Goal: Task Accomplishment & Management: Use online tool/utility

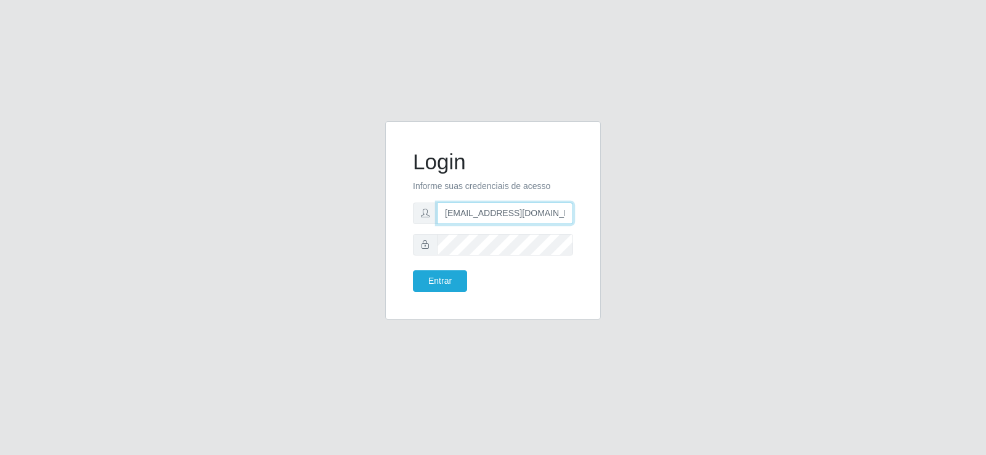
drag, startPoint x: 497, startPoint y: 229, endPoint x: 253, endPoint y: 241, distance: 244.3
click at [218, 259] on div "Login Informe suas credenciais de acesso [EMAIL_ADDRESS][DOMAIN_NAME] Entrar" at bounding box center [493, 227] width 702 height 213
click at [319, 241] on div "Login Informe suas credenciais de acesso [DOMAIN_NAME] Entrar" at bounding box center [493, 227] width 702 height 213
type input "com"
drag, startPoint x: 418, startPoint y: 229, endPoint x: 281, endPoint y: 244, distance: 138.2
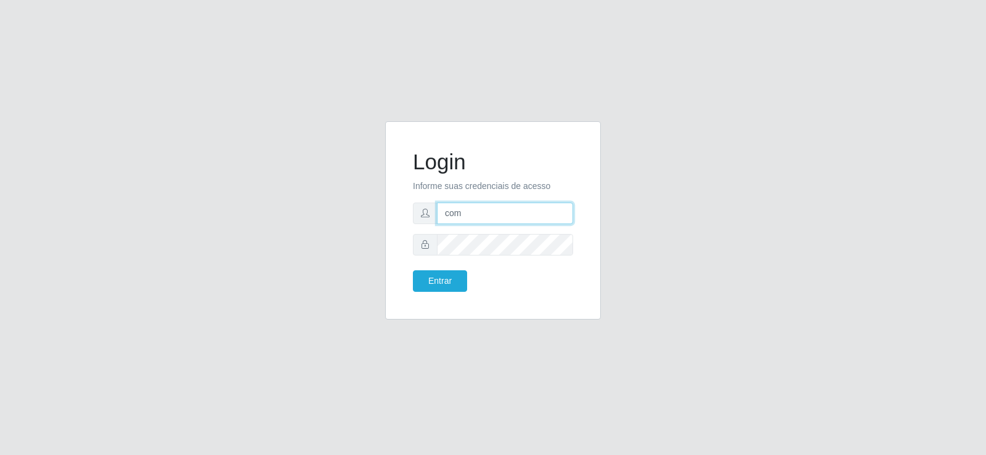
click at [281, 244] on div "Login Informe suas credenciais de acesso com Entrar" at bounding box center [493, 227] width 702 height 213
type input "[EMAIL_ADDRESS][DOMAIN_NAME]"
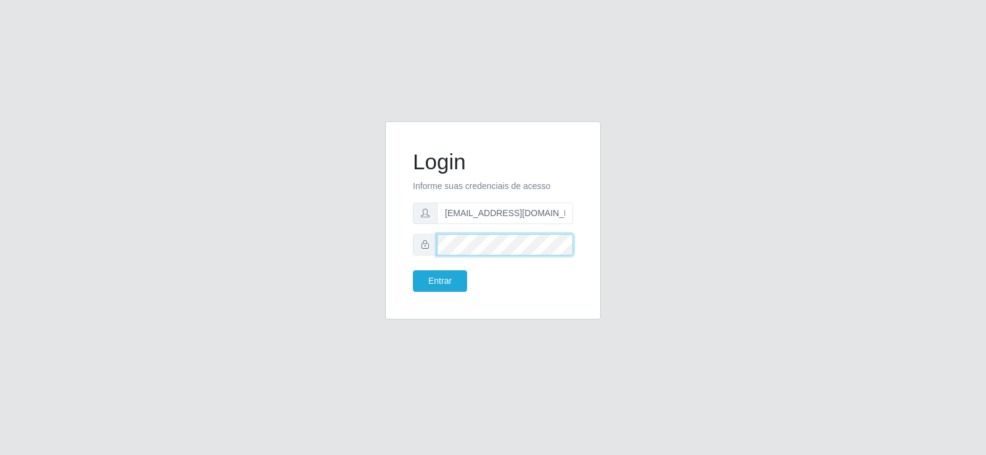
click at [336, 264] on div "Login Informe suas credenciais de acesso [EMAIL_ADDRESS][DOMAIN_NAME] Entrar" at bounding box center [493, 227] width 702 height 213
click at [413, 270] on button "Entrar" at bounding box center [440, 281] width 54 height 22
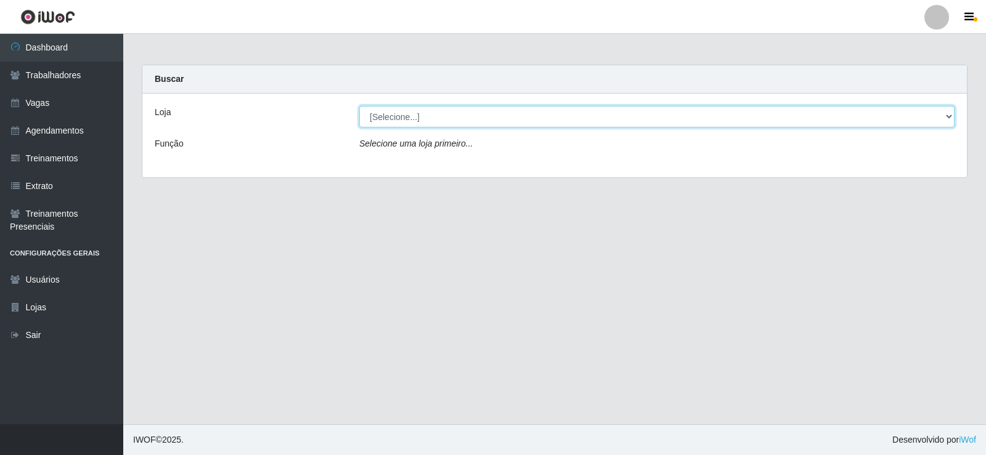
click at [385, 118] on select "[Selecione...] Supermercado Tadeu - [GEOGRAPHIC_DATA]" at bounding box center [656, 117] width 595 height 22
select select "195"
click at [359, 106] on select "[Selecione...] Supermercado Tadeu - [GEOGRAPHIC_DATA]" at bounding box center [656, 117] width 595 height 22
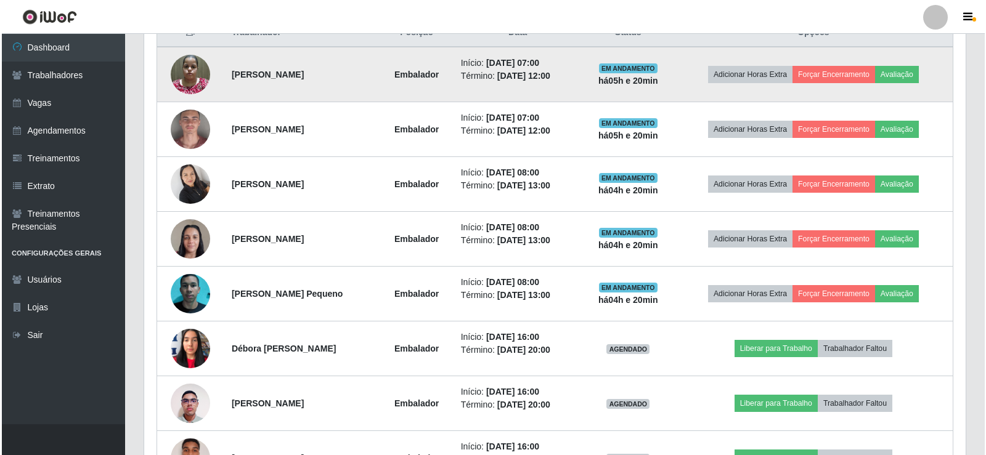
scroll to position [370, 0]
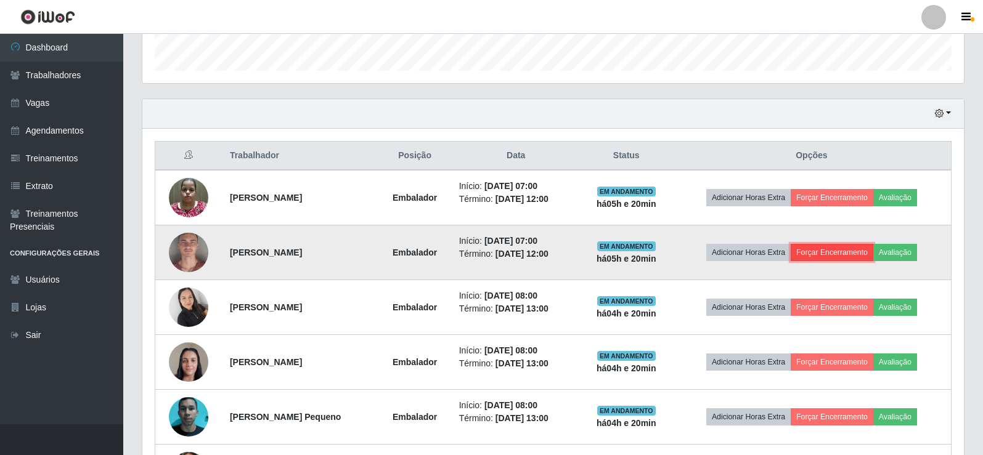
click at [830, 253] on button "Forçar Encerramento" at bounding box center [832, 252] width 83 height 17
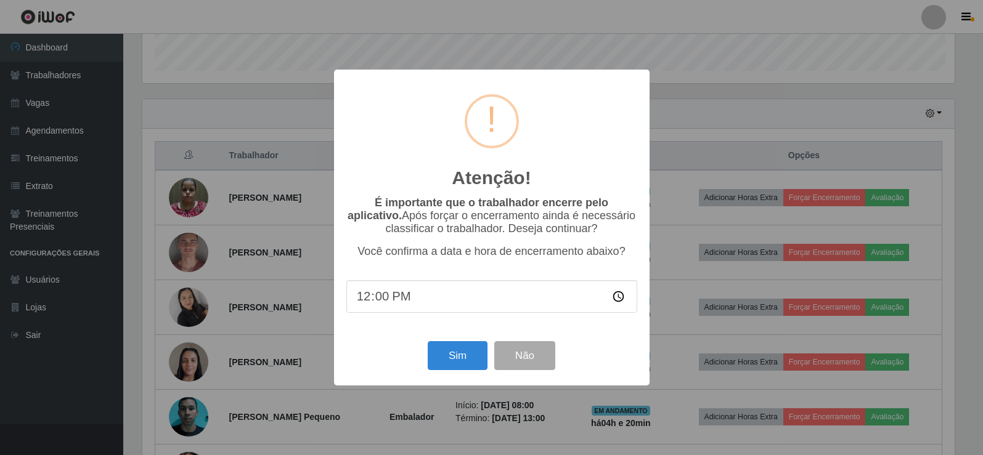
scroll to position [256, 815]
click at [449, 362] on button "Sim" at bounding box center [459, 355] width 60 height 29
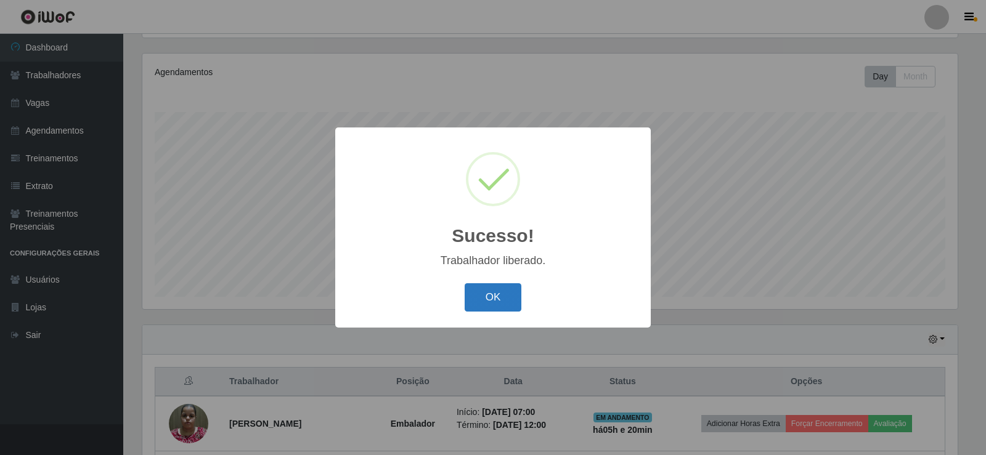
click at [492, 291] on button "OK" at bounding box center [493, 297] width 57 height 29
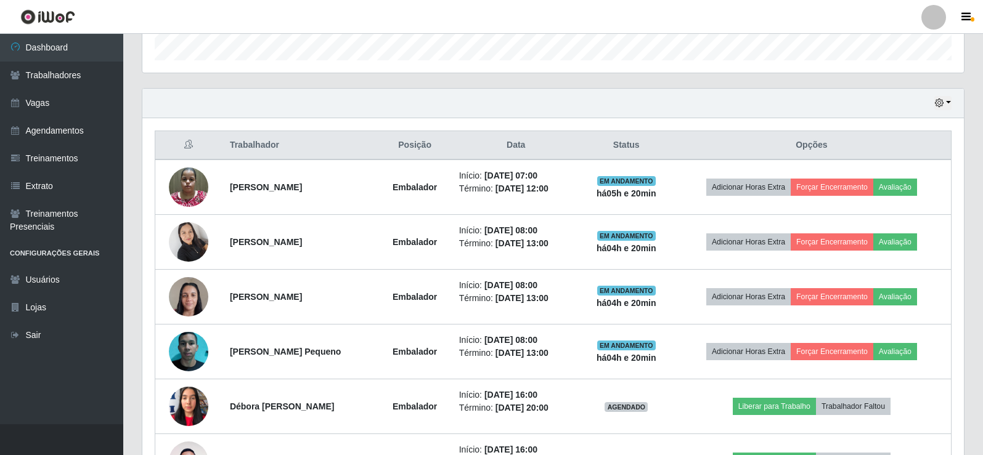
scroll to position [390, 0]
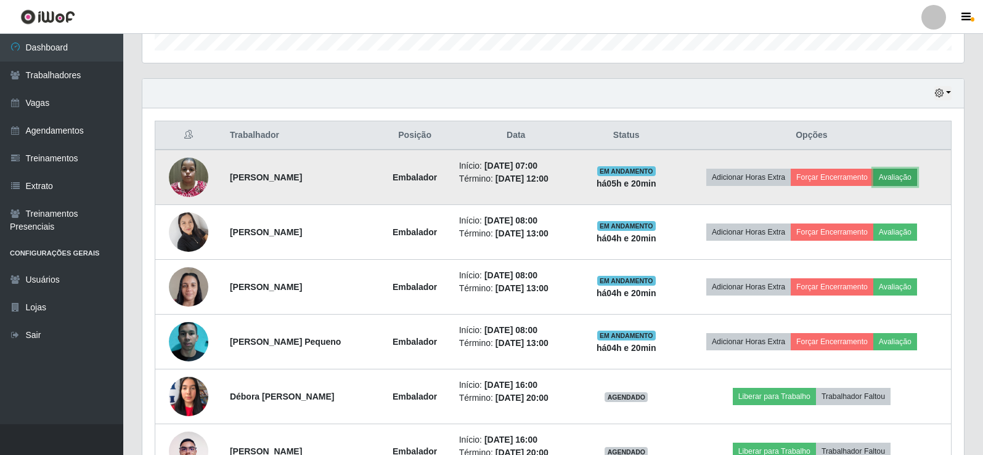
click at [897, 174] on button "Avaliação" at bounding box center [895, 177] width 44 height 17
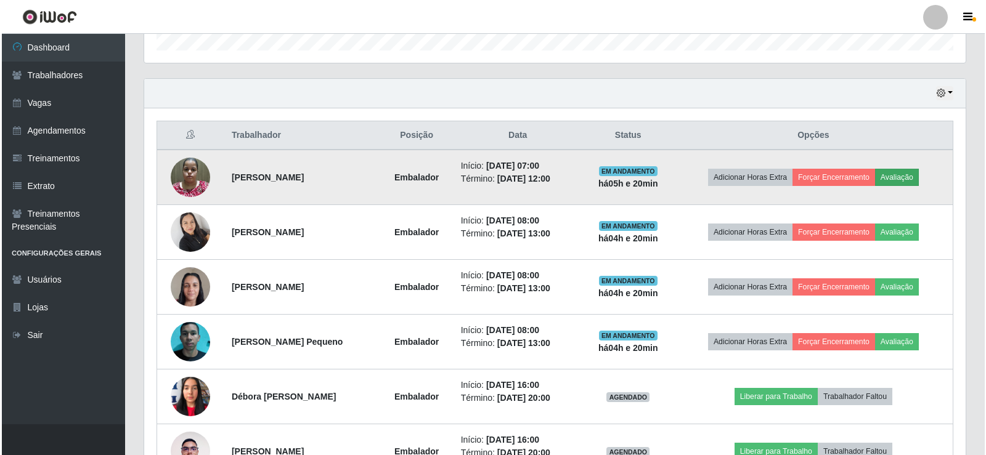
scroll to position [256, 815]
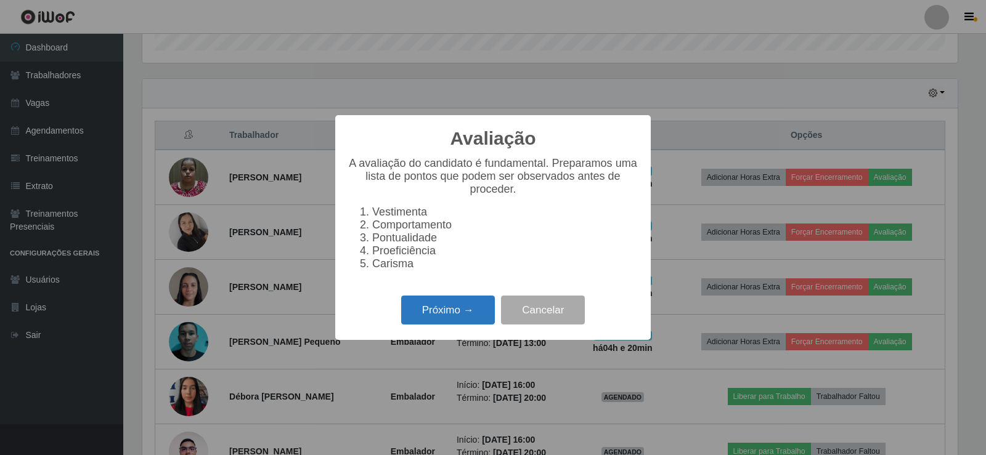
click at [439, 307] on button "Próximo →" at bounding box center [448, 310] width 94 height 29
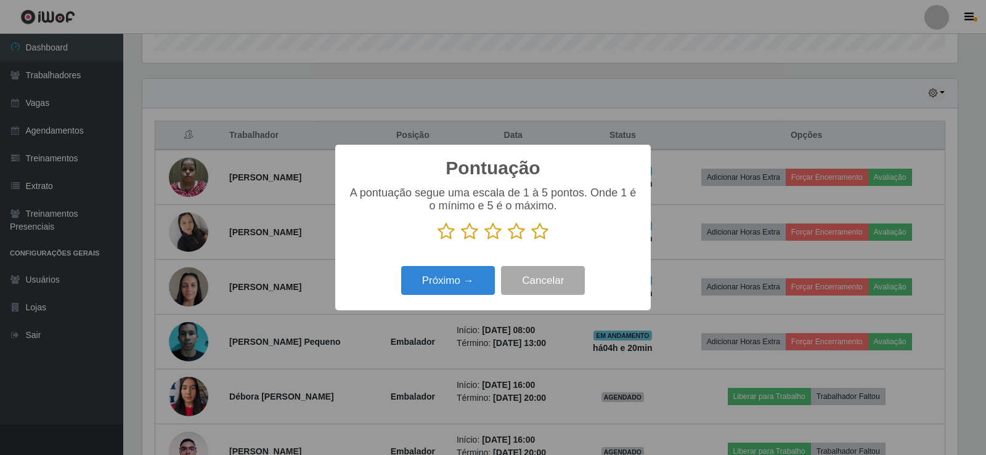
drag, startPoint x: 541, startPoint y: 237, endPoint x: 473, endPoint y: 272, distance: 76.6
click at [540, 238] on icon at bounding box center [539, 231] width 17 height 18
click at [531, 241] on input "radio" at bounding box center [531, 241] width 0 height 0
click at [431, 287] on button "Próximo →" at bounding box center [448, 280] width 94 height 29
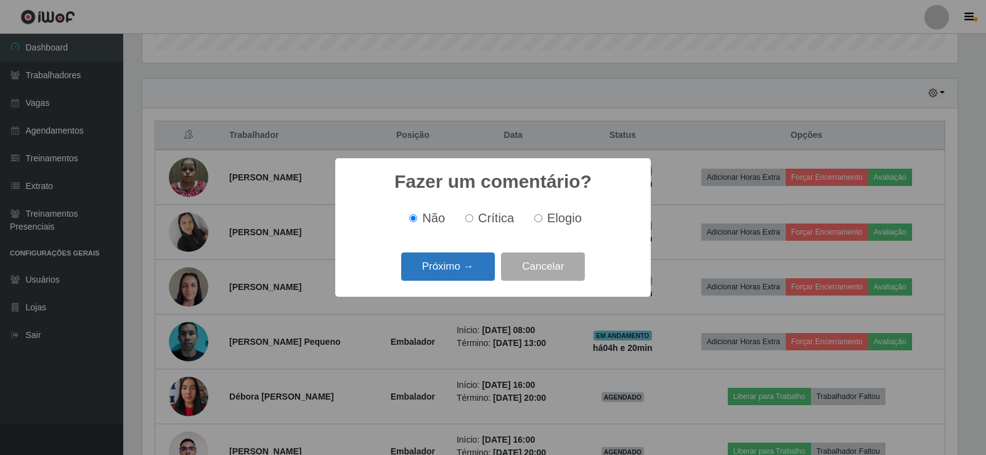
click at [462, 270] on button "Próximo →" at bounding box center [448, 267] width 94 height 29
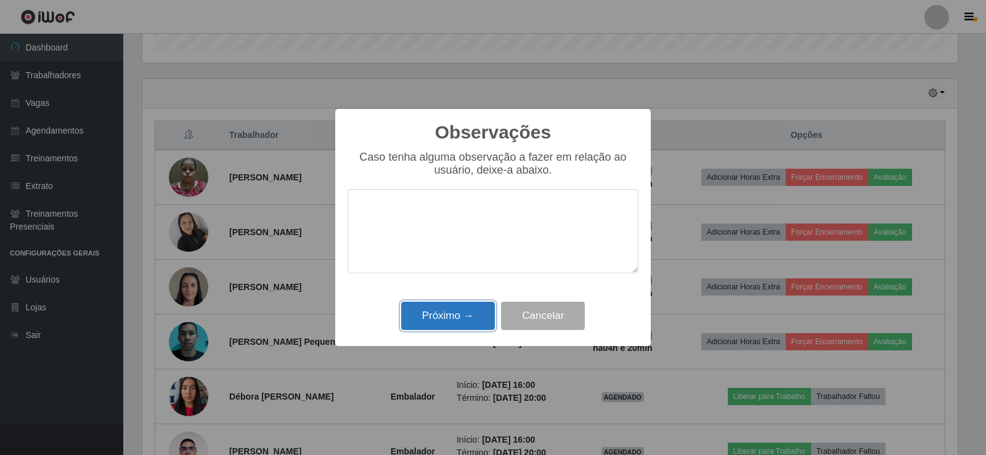
click at [463, 315] on button "Próximo →" at bounding box center [448, 316] width 94 height 29
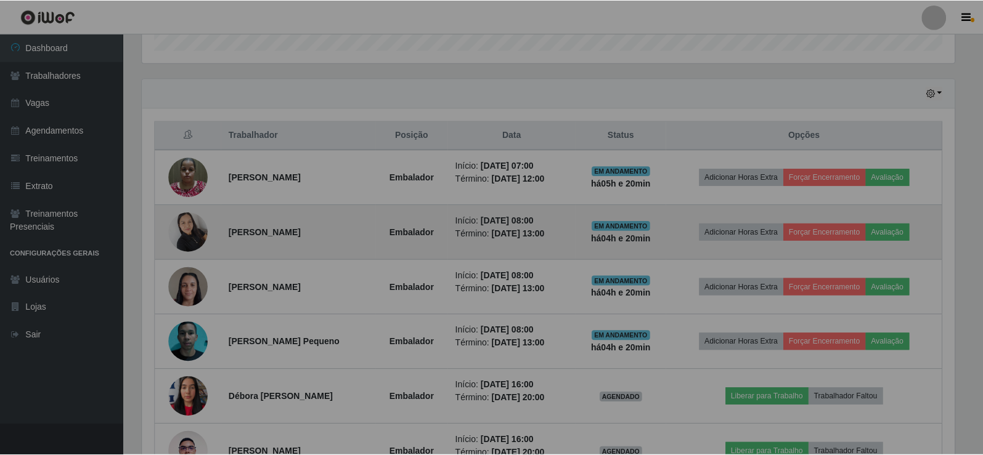
scroll to position [256, 821]
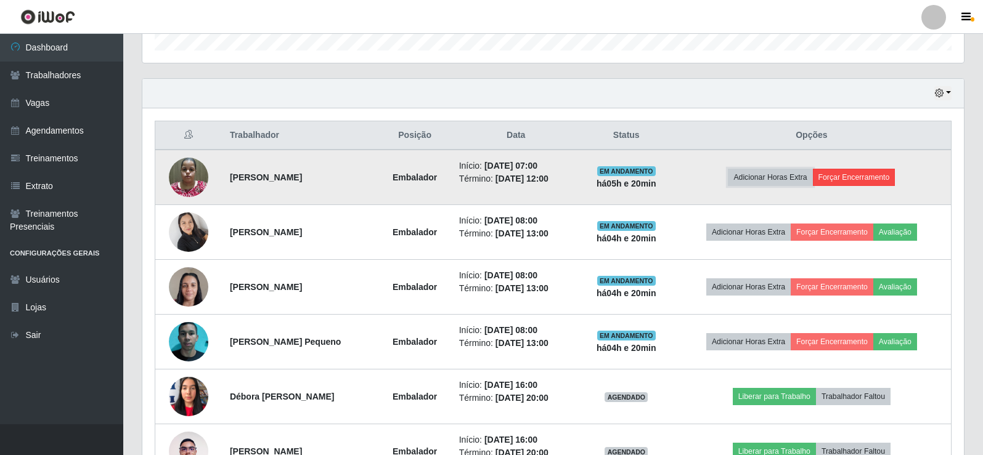
click at [812, 177] on button "Adicionar Horas Extra" at bounding box center [770, 177] width 84 height 17
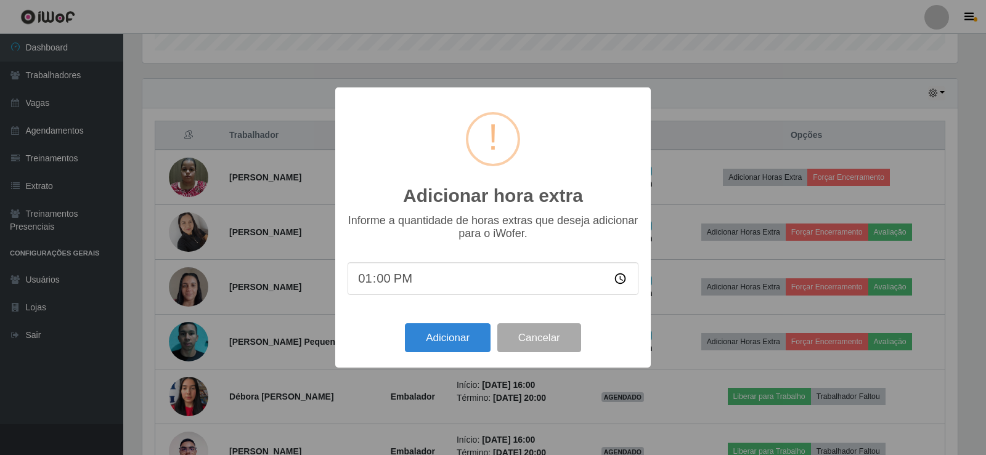
click at [363, 281] on input "13:00" at bounding box center [493, 278] width 291 height 33
type input "01:00"
click at [447, 331] on button "Adicionar" at bounding box center [448, 337] width 86 height 29
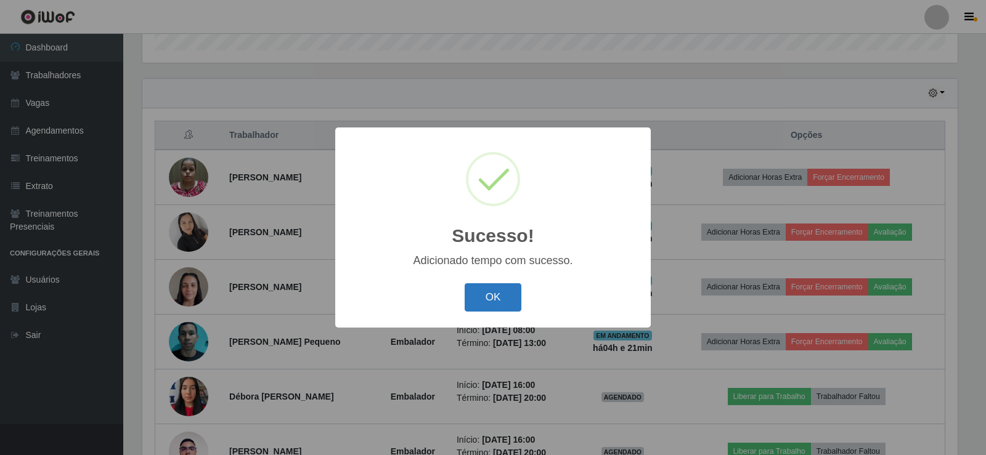
click at [494, 287] on button "OK" at bounding box center [493, 297] width 57 height 29
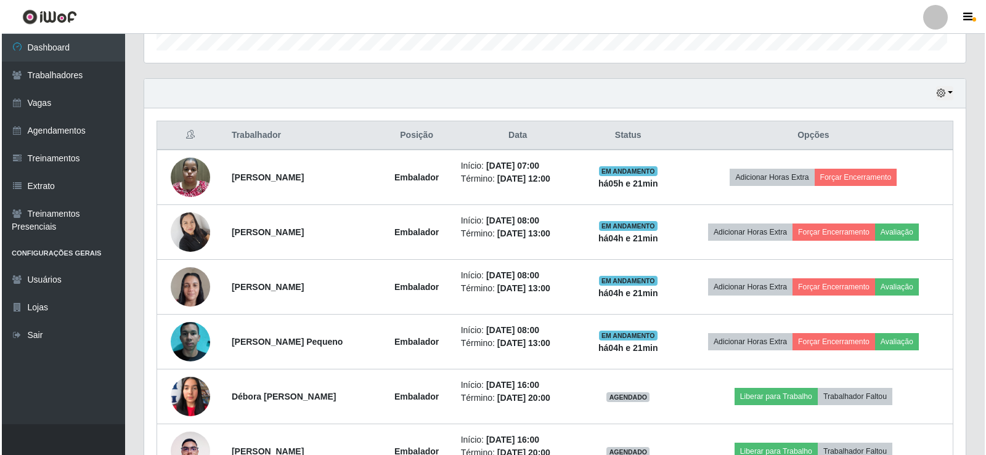
scroll to position [256, 821]
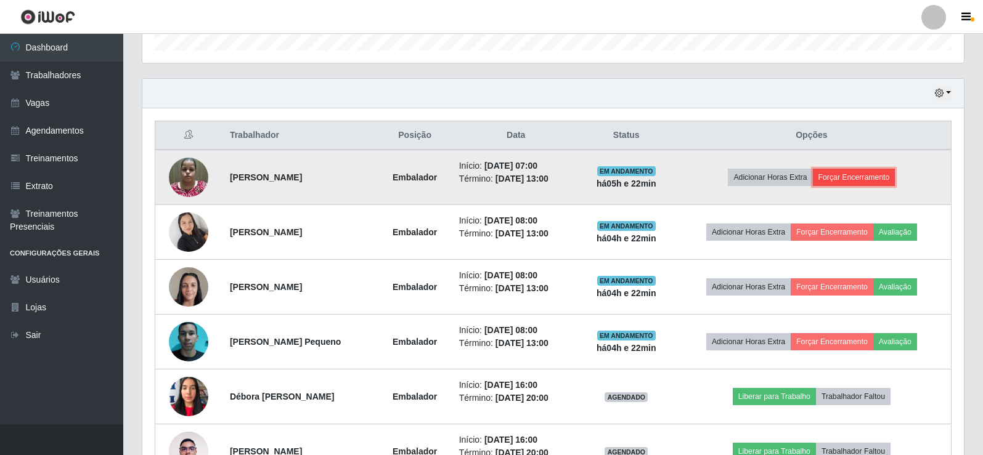
click at [870, 174] on button "Forçar Encerramento" at bounding box center [854, 177] width 83 height 17
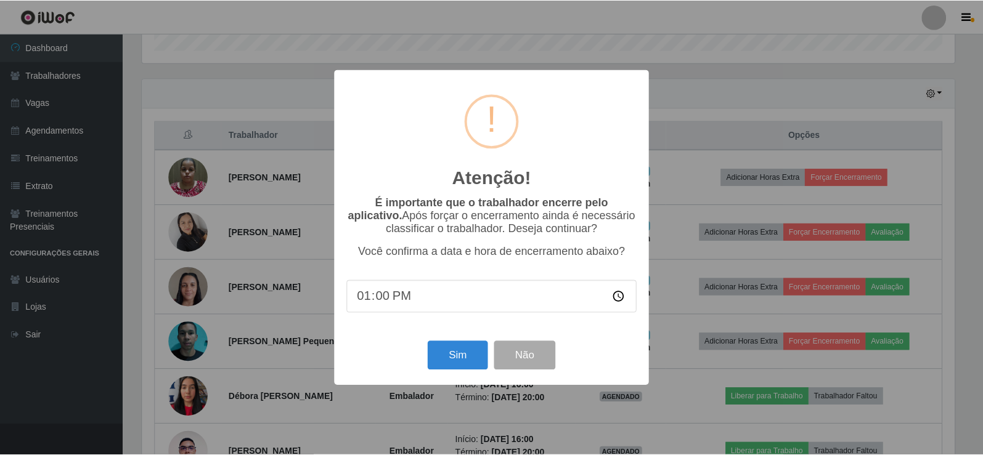
scroll to position [256, 815]
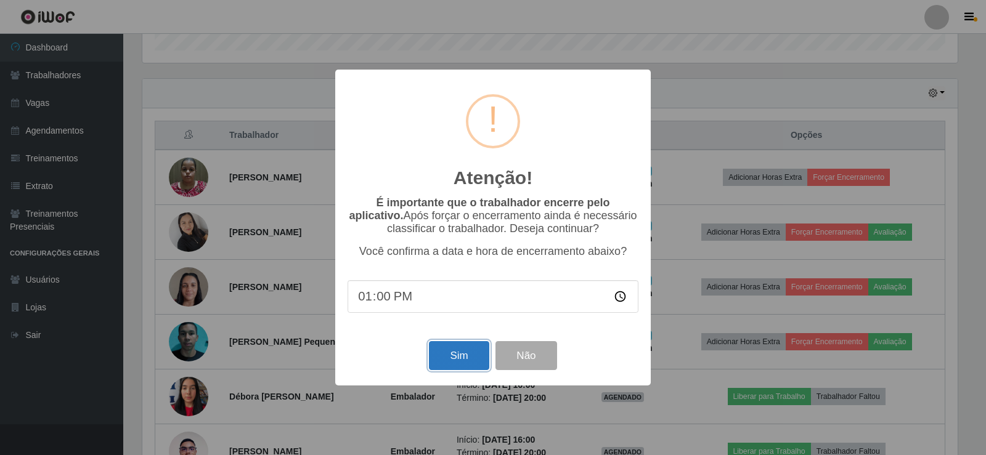
click at [469, 356] on button "Sim" at bounding box center [459, 355] width 60 height 29
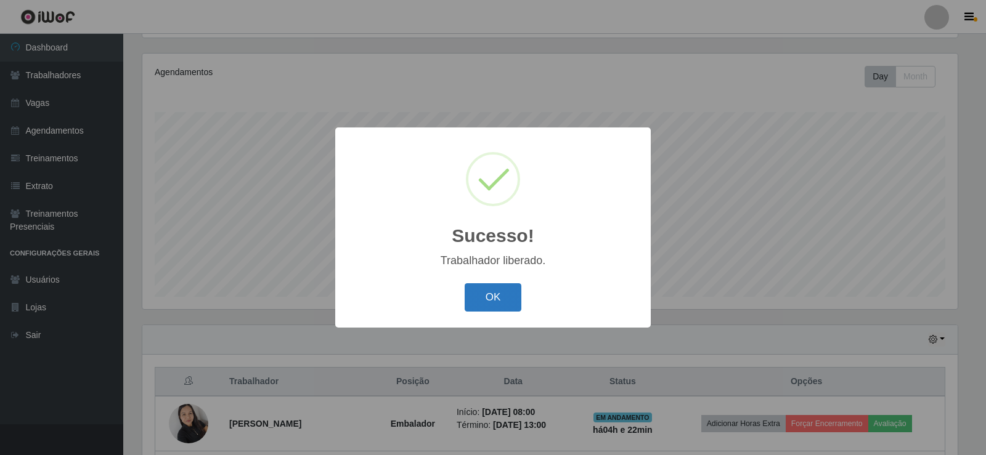
click at [488, 297] on button "OK" at bounding box center [493, 297] width 57 height 29
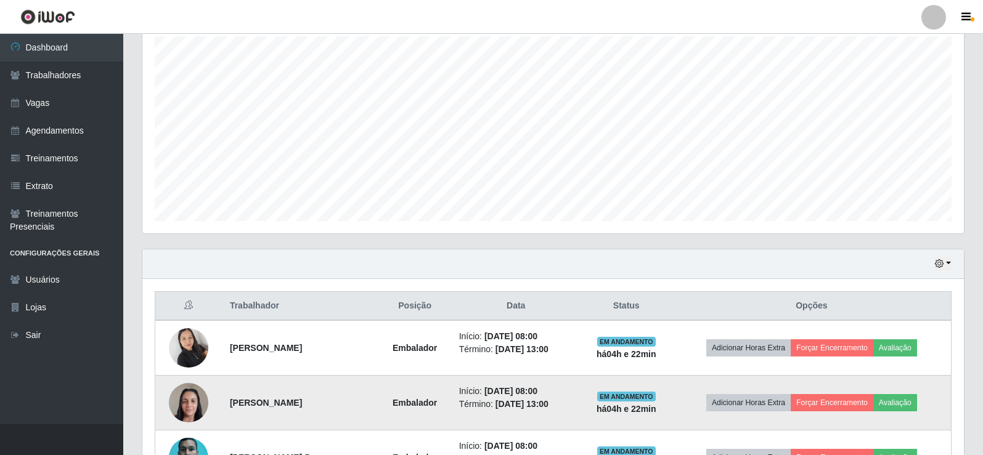
scroll to position [328, 0]
